Goal: Information Seeking & Learning: Check status

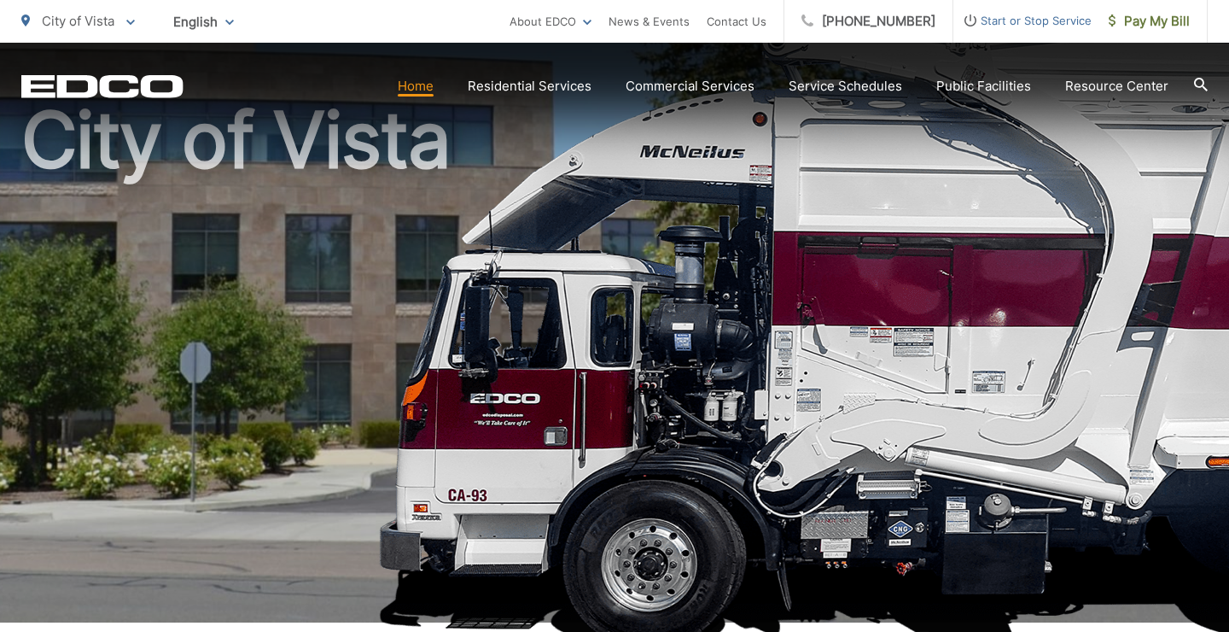
scroll to position [178, 0]
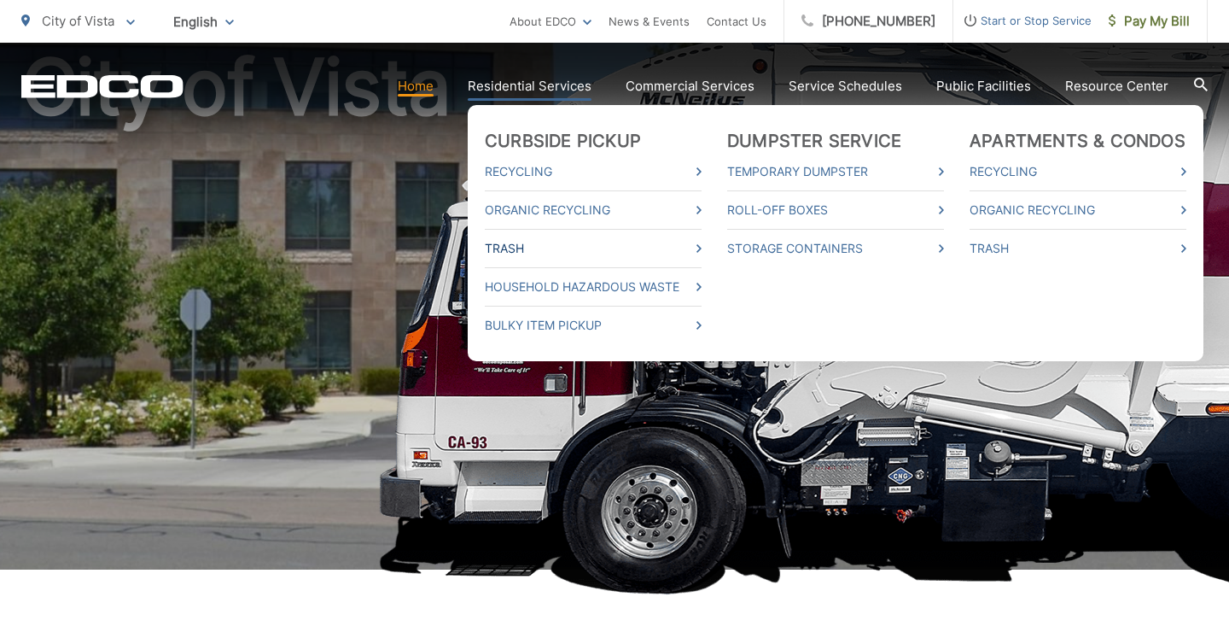
click at [505, 251] on link "Trash" at bounding box center [593, 248] width 217 height 20
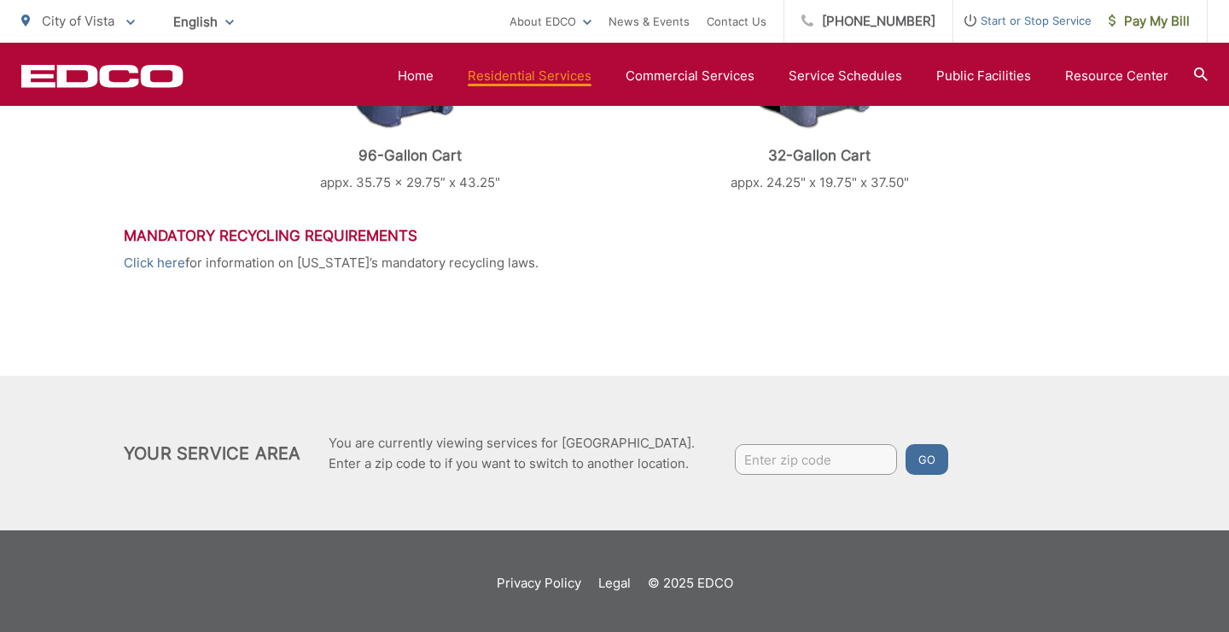
scroll to position [935, 0]
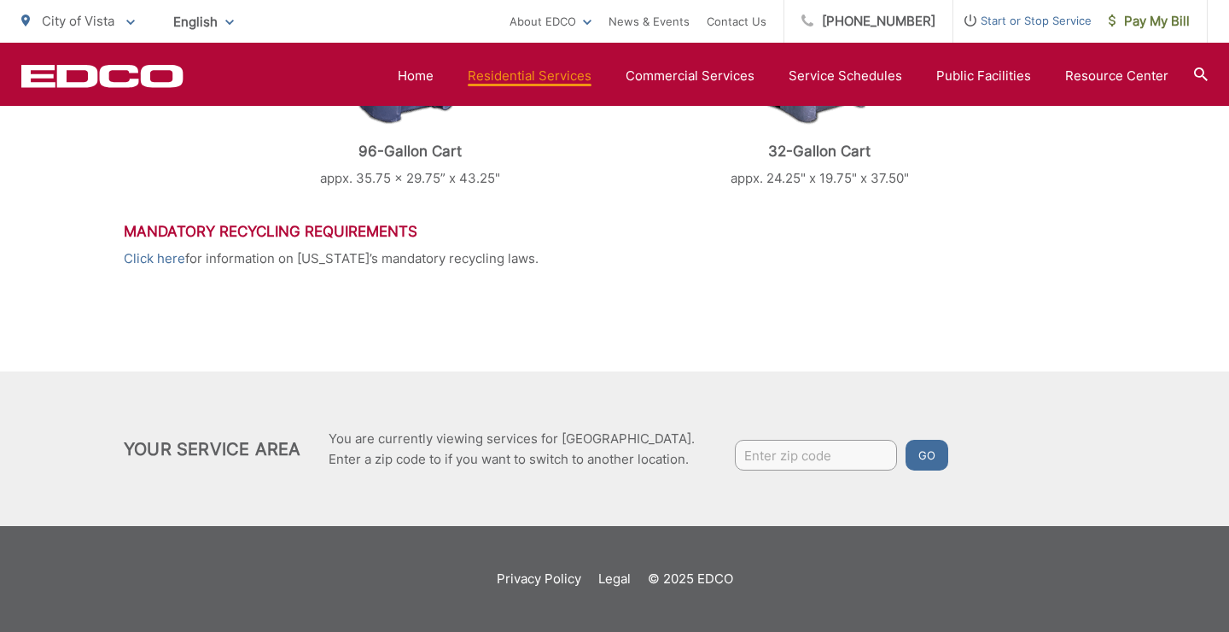
click at [814, 460] on input "Enter zip code" at bounding box center [816, 455] width 162 height 31
click at [783, 456] on input "Enter zip code" at bounding box center [816, 455] width 162 height 31
click at [882, 152] on p "32-Gallon Cart" at bounding box center [819, 151] width 367 height 17
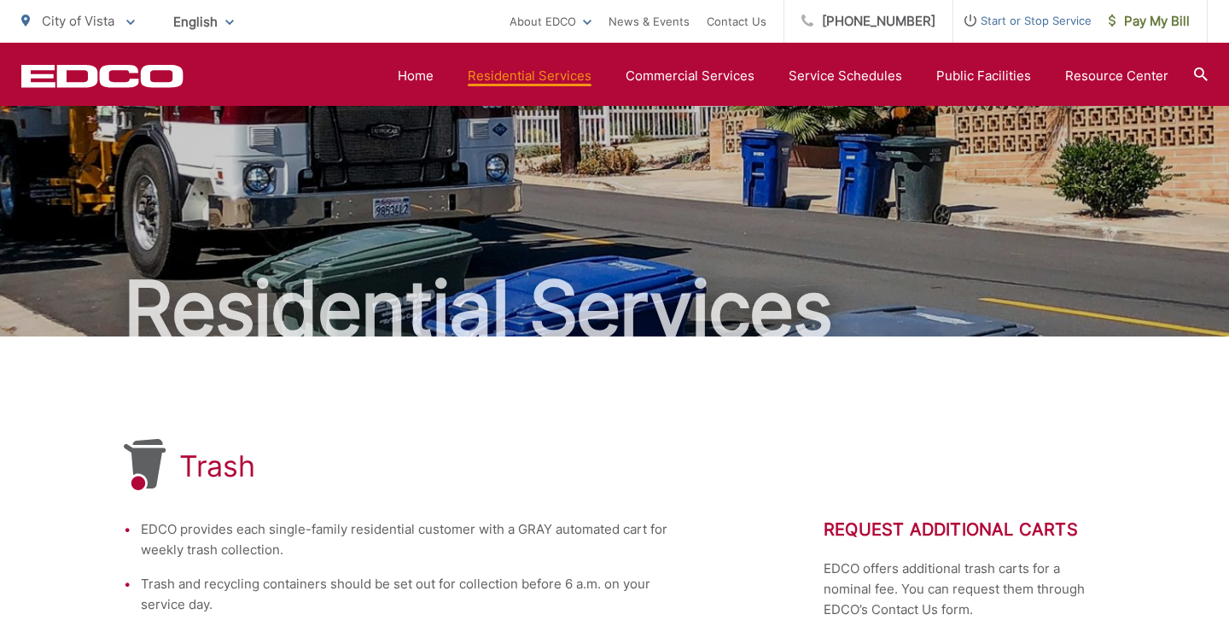
scroll to position [0, 0]
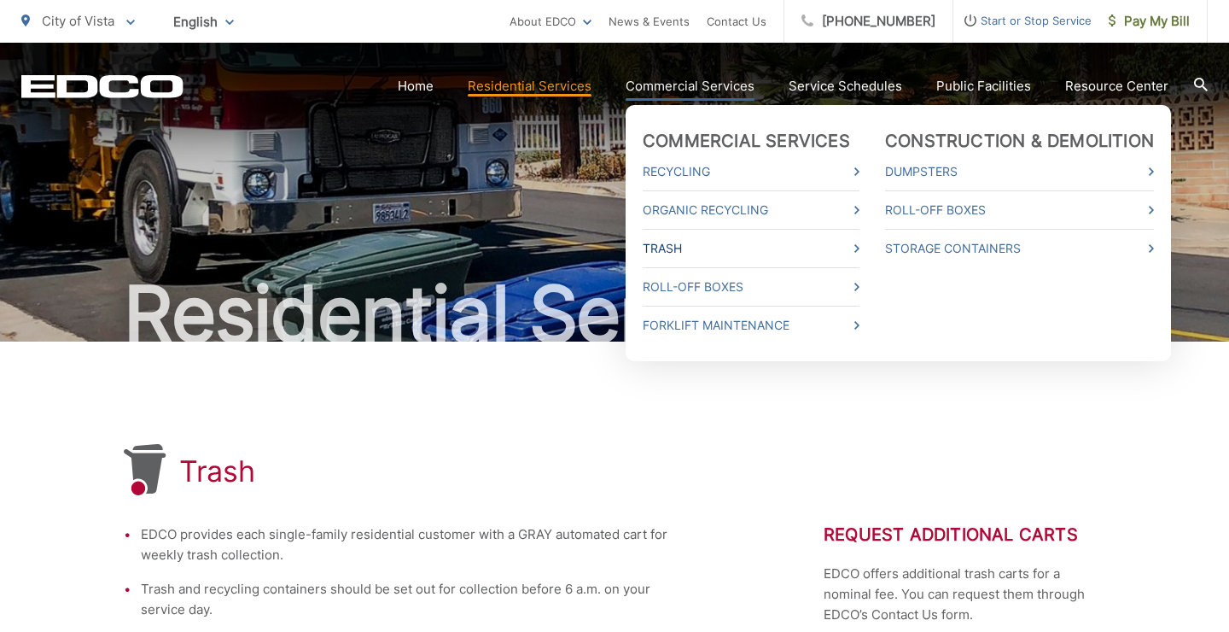
click at [663, 252] on link "Trash" at bounding box center [751, 248] width 217 height 20
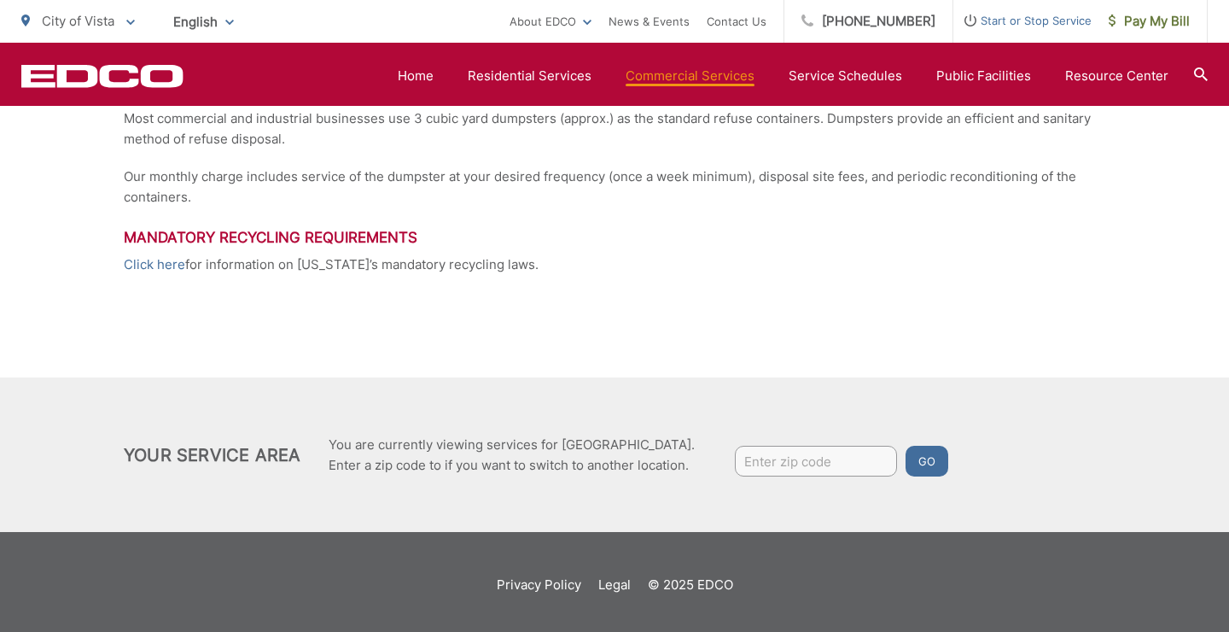
scroll to position [473, 0]
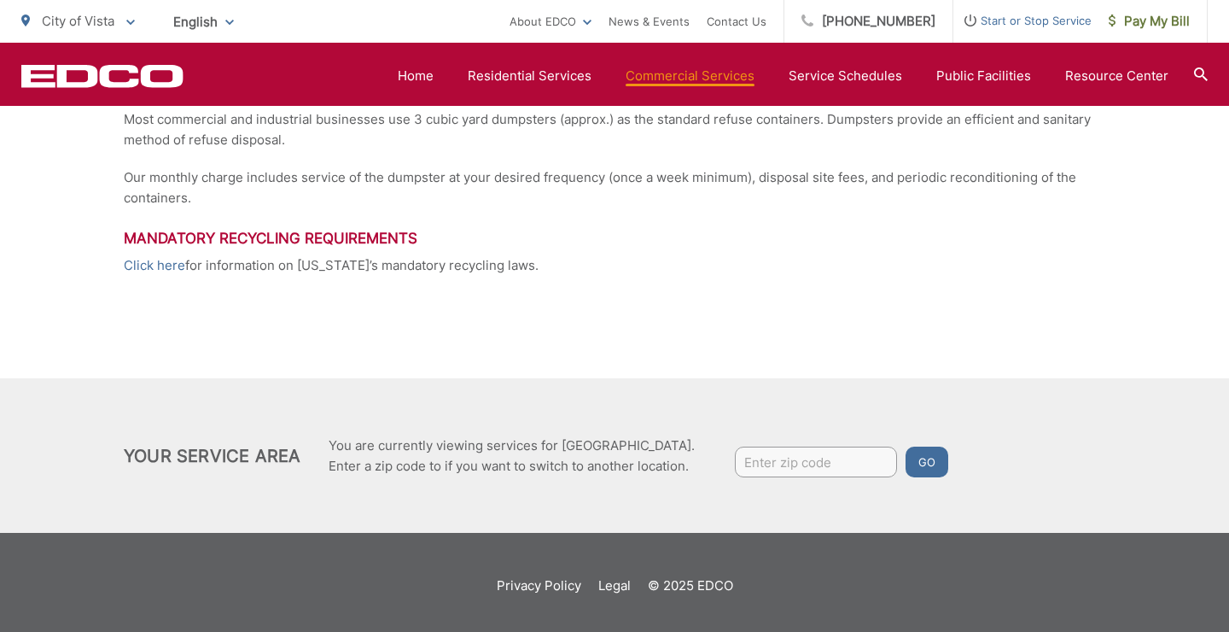
click at [758, 464] on input "Enter zip code" at bounding box center [816, 462] width 162 height 31
type input "92084"
click at [906, 453] on button "Go" at bounding box center [927, 462] width 43 height 31
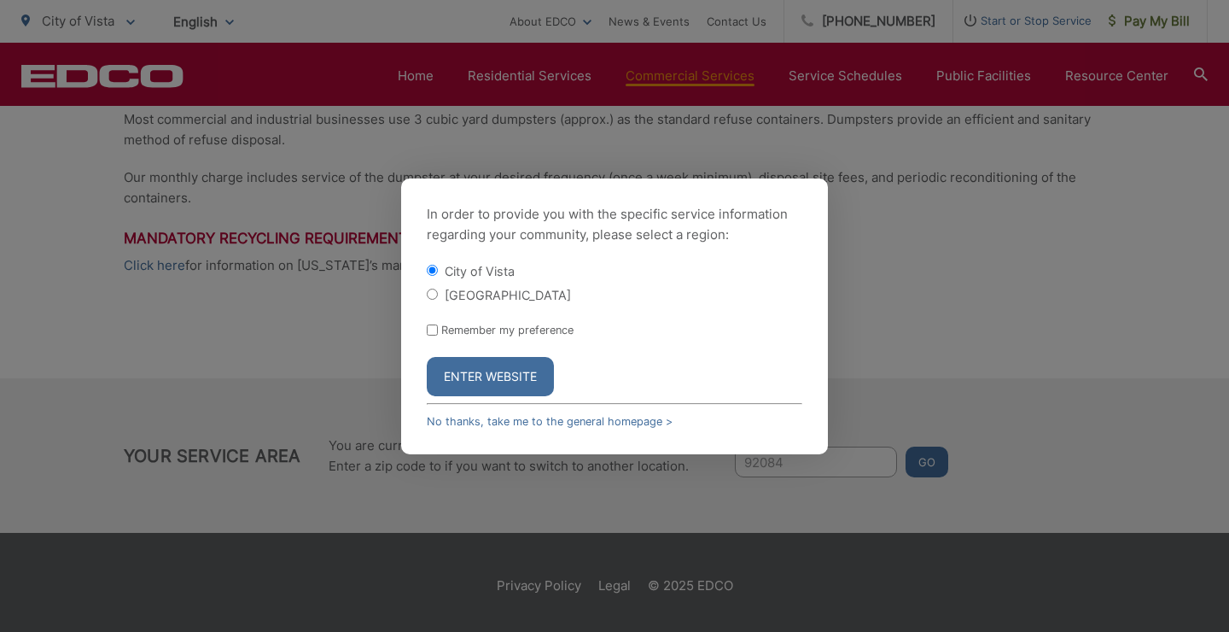
click at [479, 387] on button "Enter Website" at bounding box center [490, 376] width 127 height 39
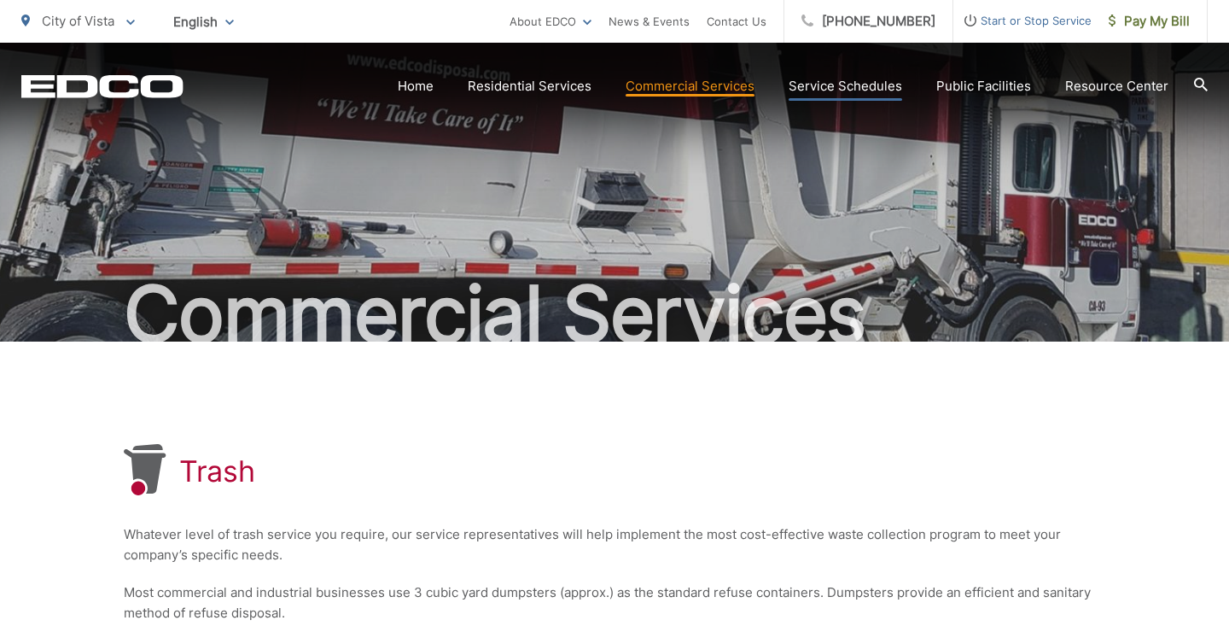
click at [805, 84] on link "Service Schedules" at bounding box center [846, 86] width 114 height 20
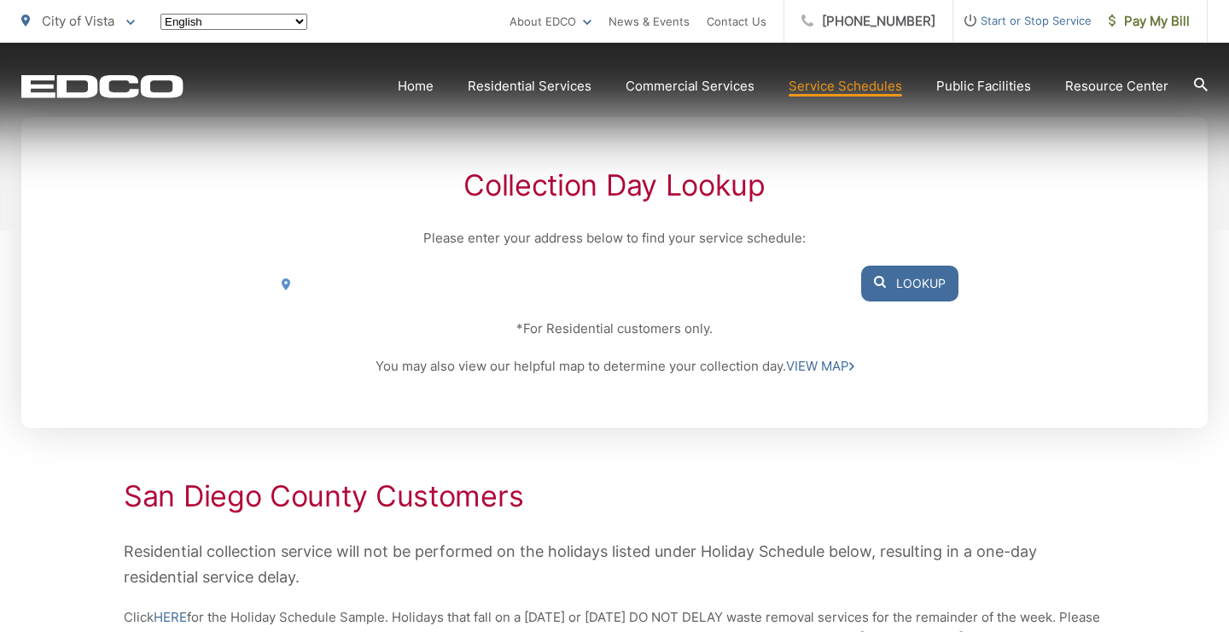
scroll to position [328, 0]
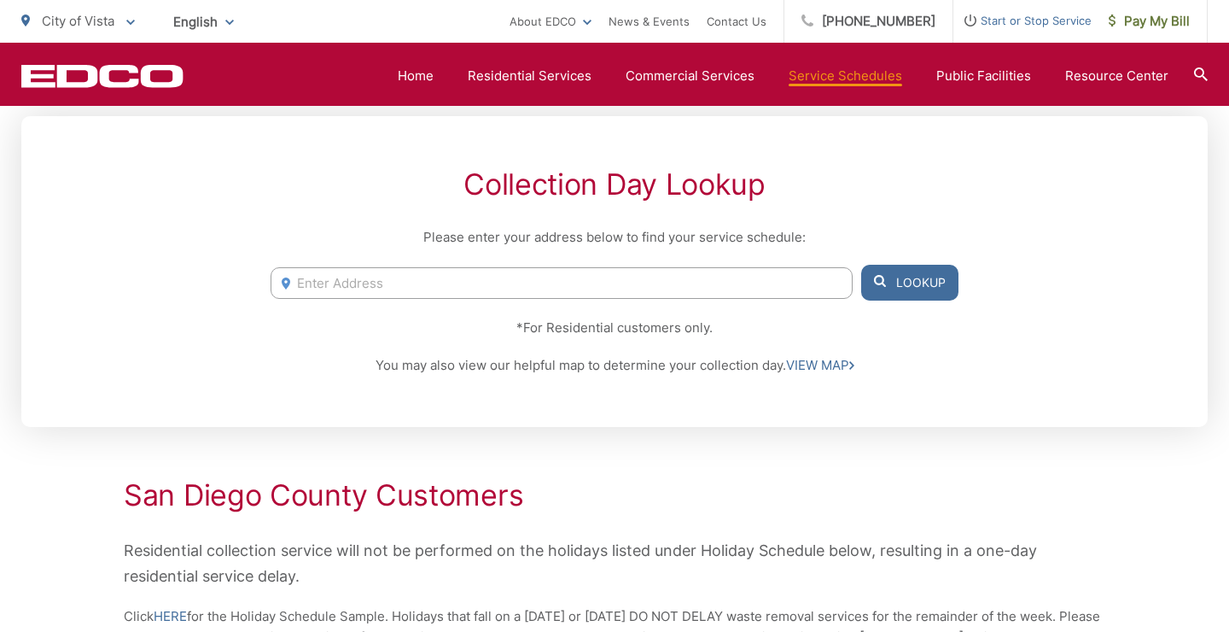
click at [675, 291] on input "Enter Address" at bounding box center [562, 283] width 582 height 32
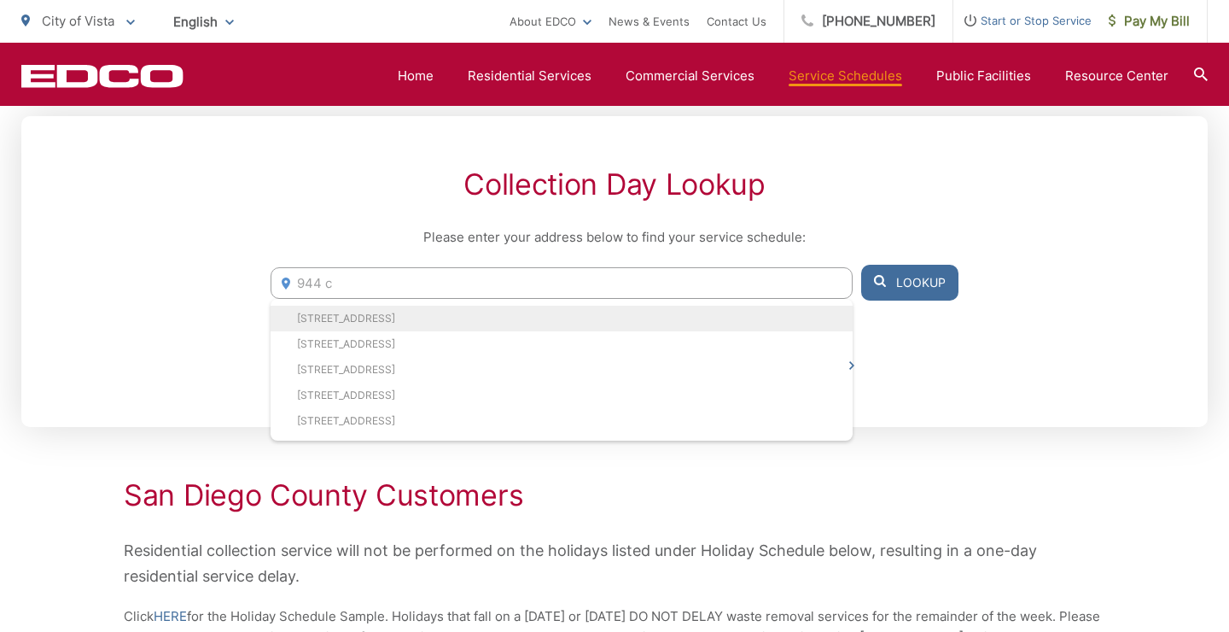
click at [621, 318] on li "944 Cypress Dr, Vista, CA, 92084" at bounding box center [562, 319] width 582 height 26
type input "944 Cypress Dr, Vista, CA, 92084"
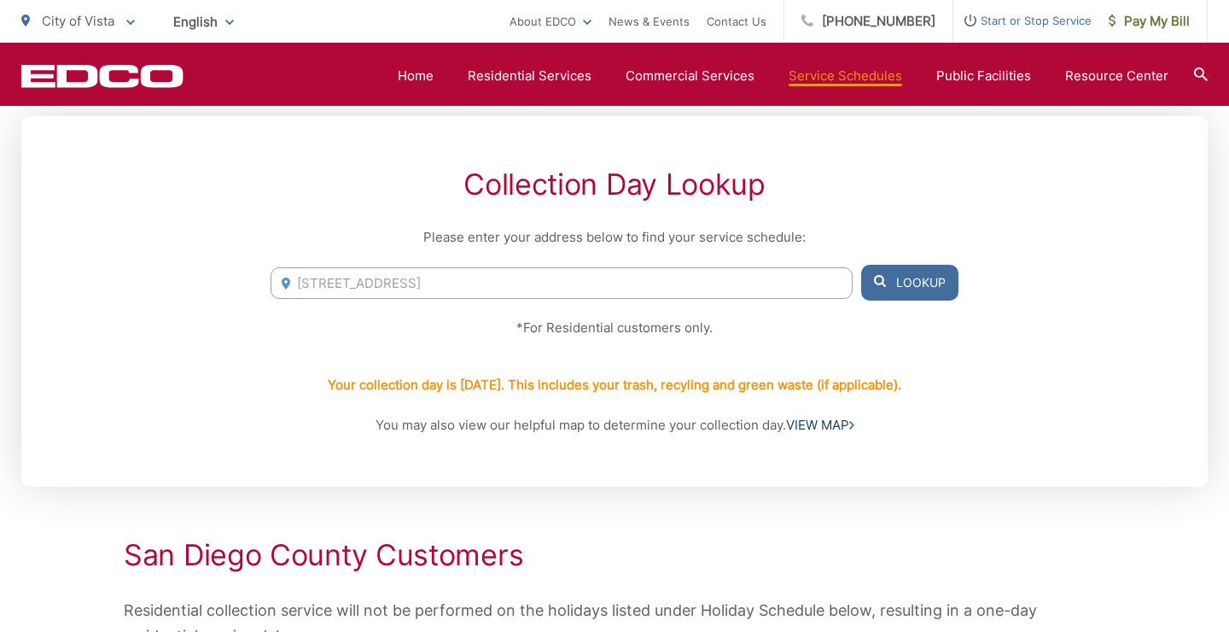
click at [800, 432] on link "VIEW MAP" at bounding box center [820, 425] width 68 height 20
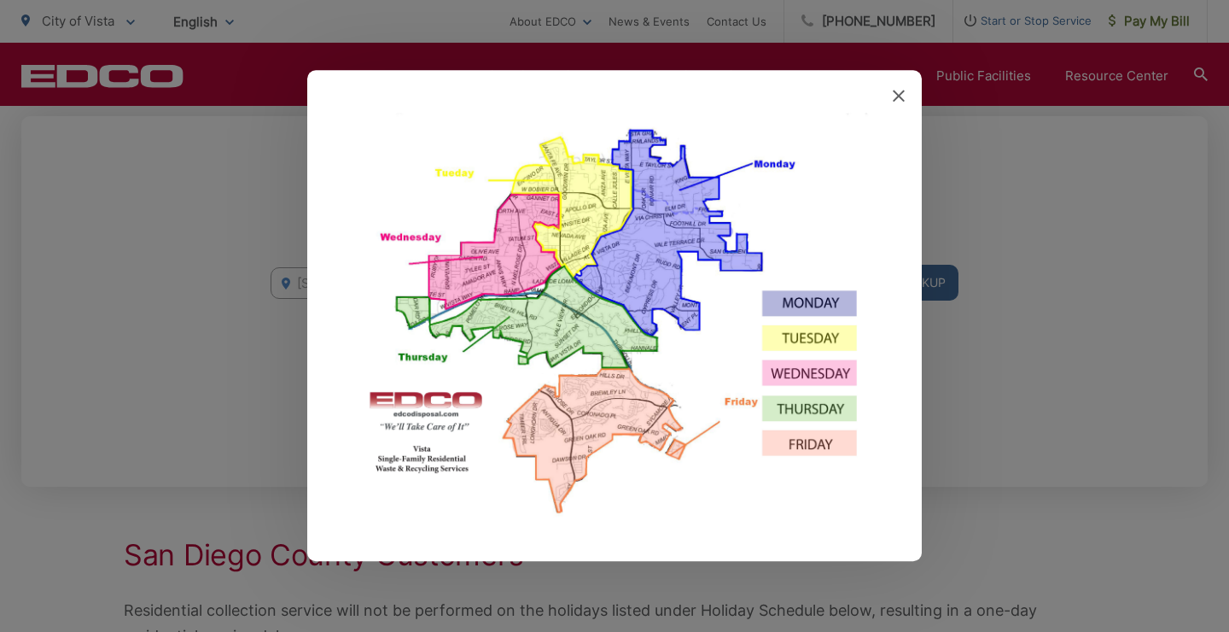
click at [903, 98] on icon at bounding box center [899, 96] width 12 height 12
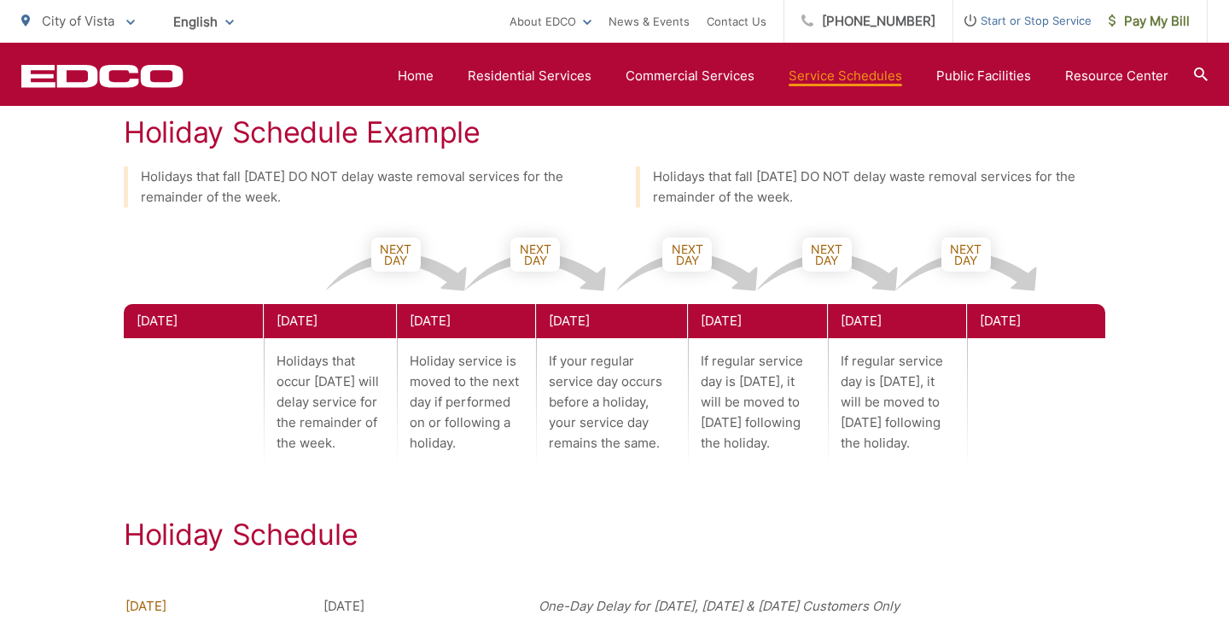
scroll to position [1318, 0]
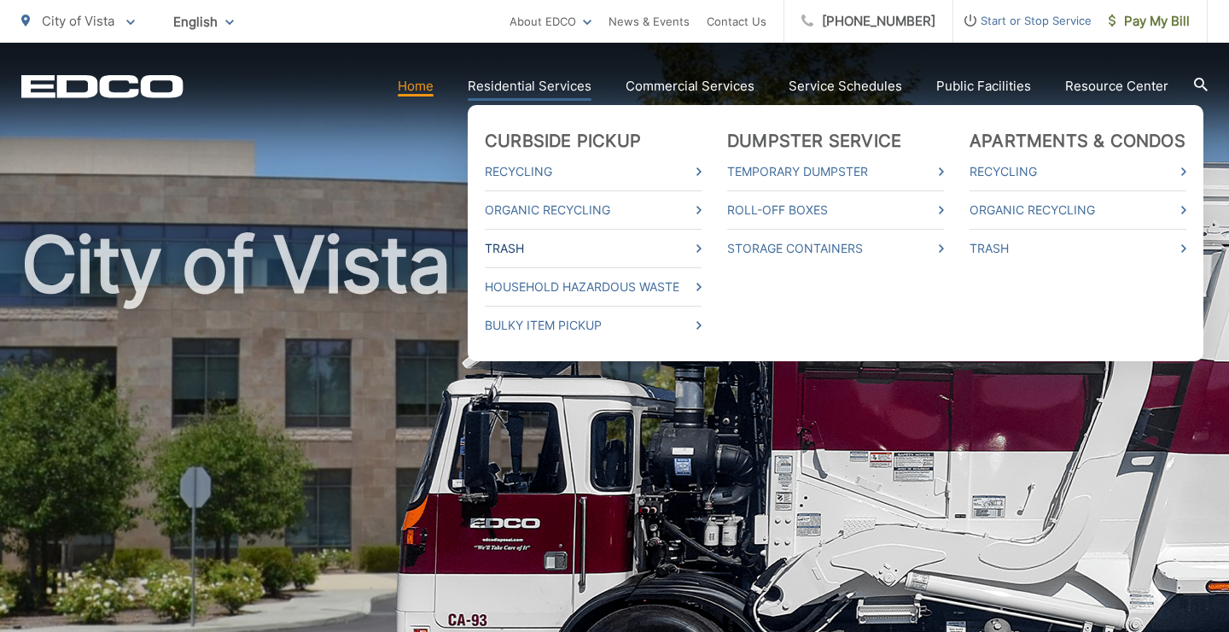
click at [521, 244] on link "Trash" at bounding box center [593, 248] width 217 height 20
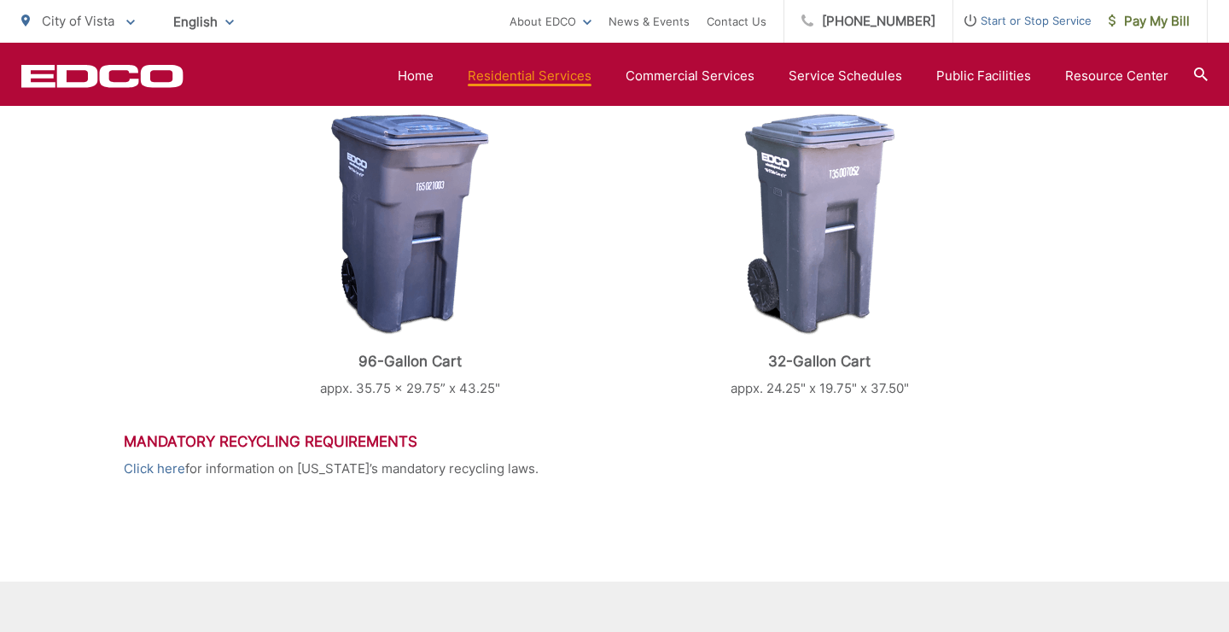
scroll to position [935, 0]
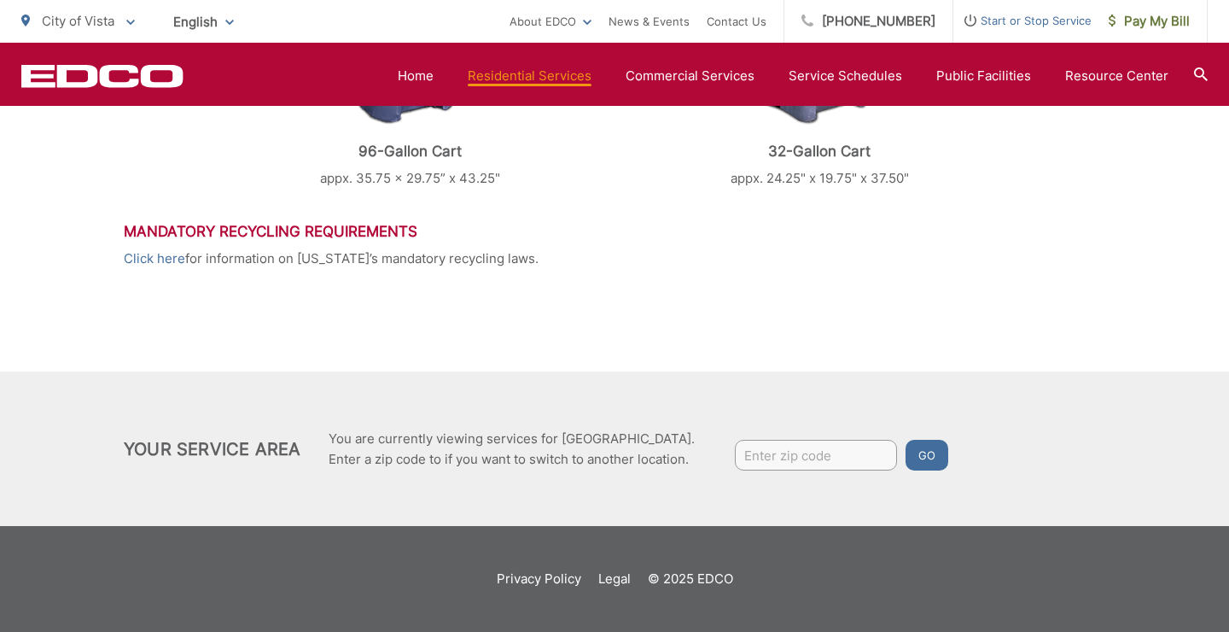
click at [766, 455] on input "Enter zip code" at bounding box center [816, 455] width 162 height 31
type input "92084"
click at [913, 461] on button "Go" at bounding box center [927, 455] width 43 height 31
